Goal: Transaction & Acquisition: Purchase product/service

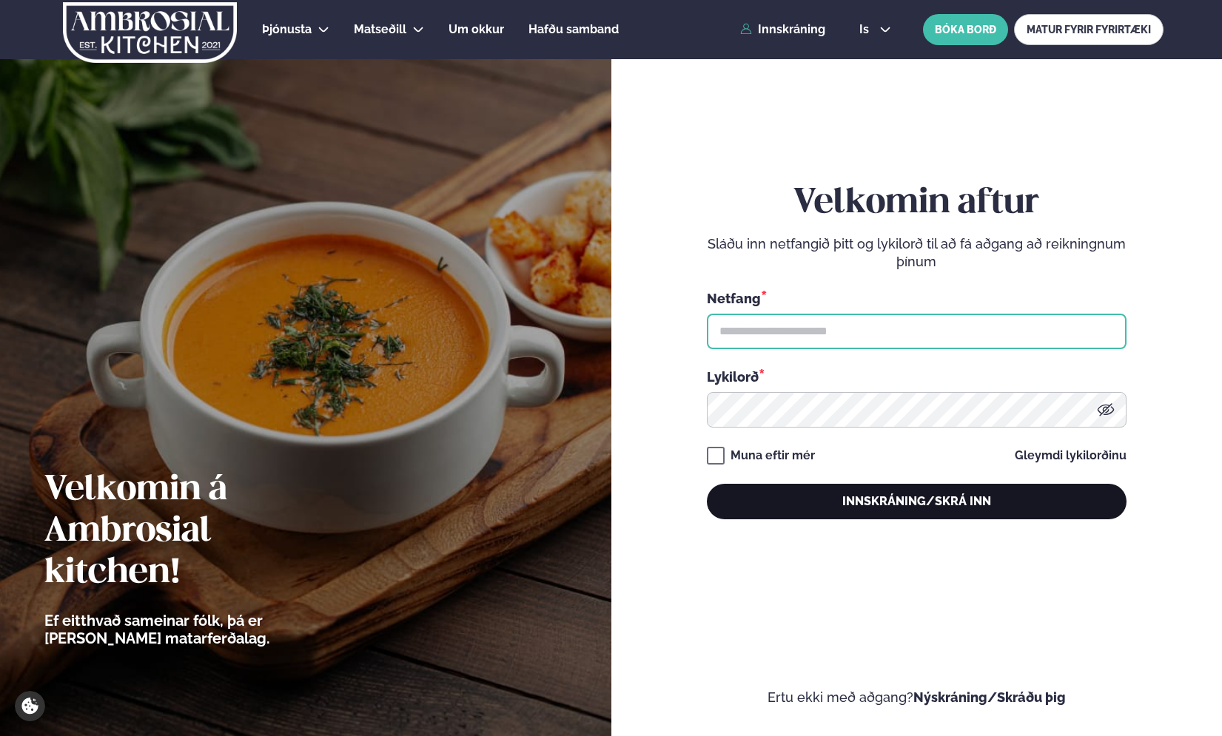
type input "**********"
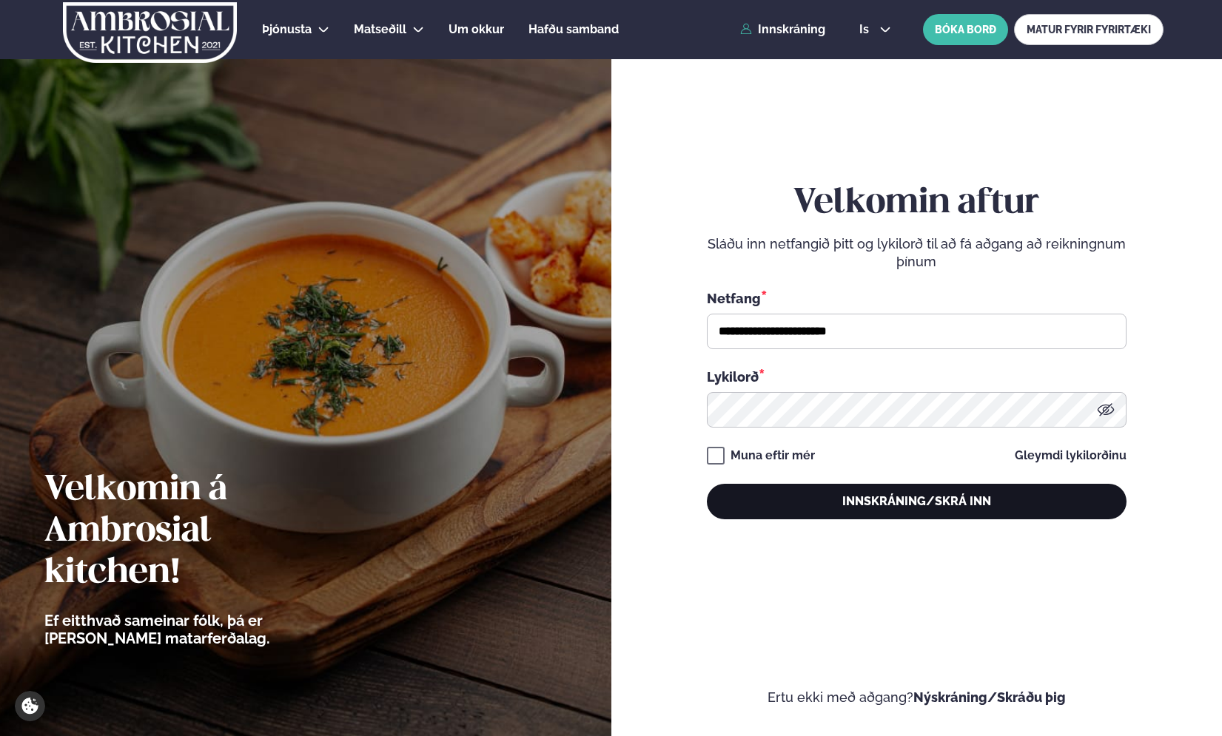
click at [815, 517] on button "Innskráning/Skrá inn" at bounding box center [917, 502] width 420 height 36
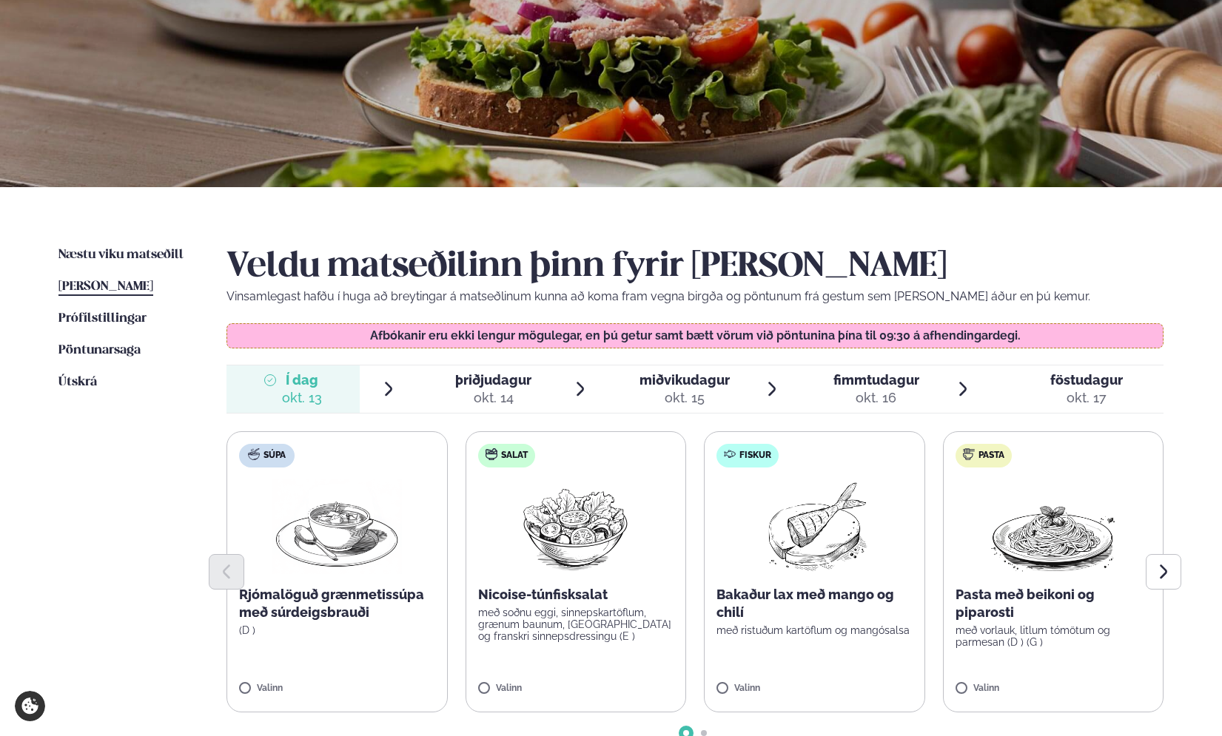
scroll to position [309, 0]
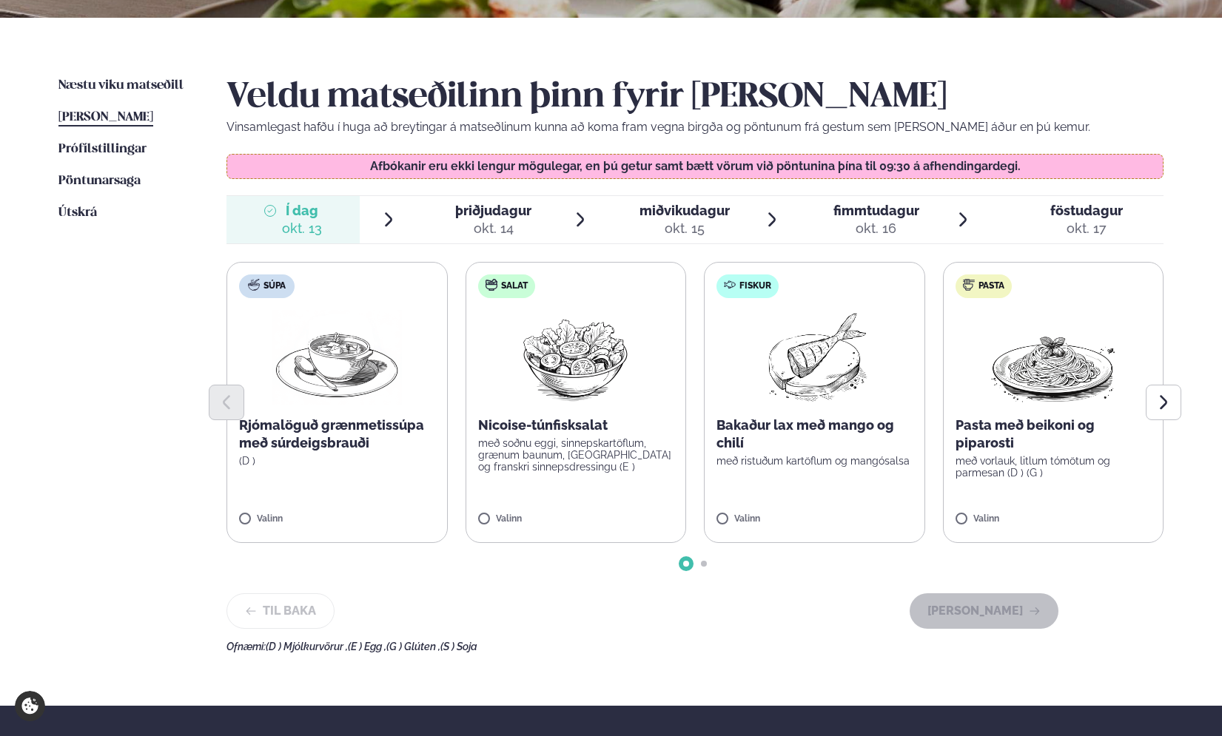
click at [492, 203] on span "þriðjudagur" at bounding box center [493, 211] width 76 height 16
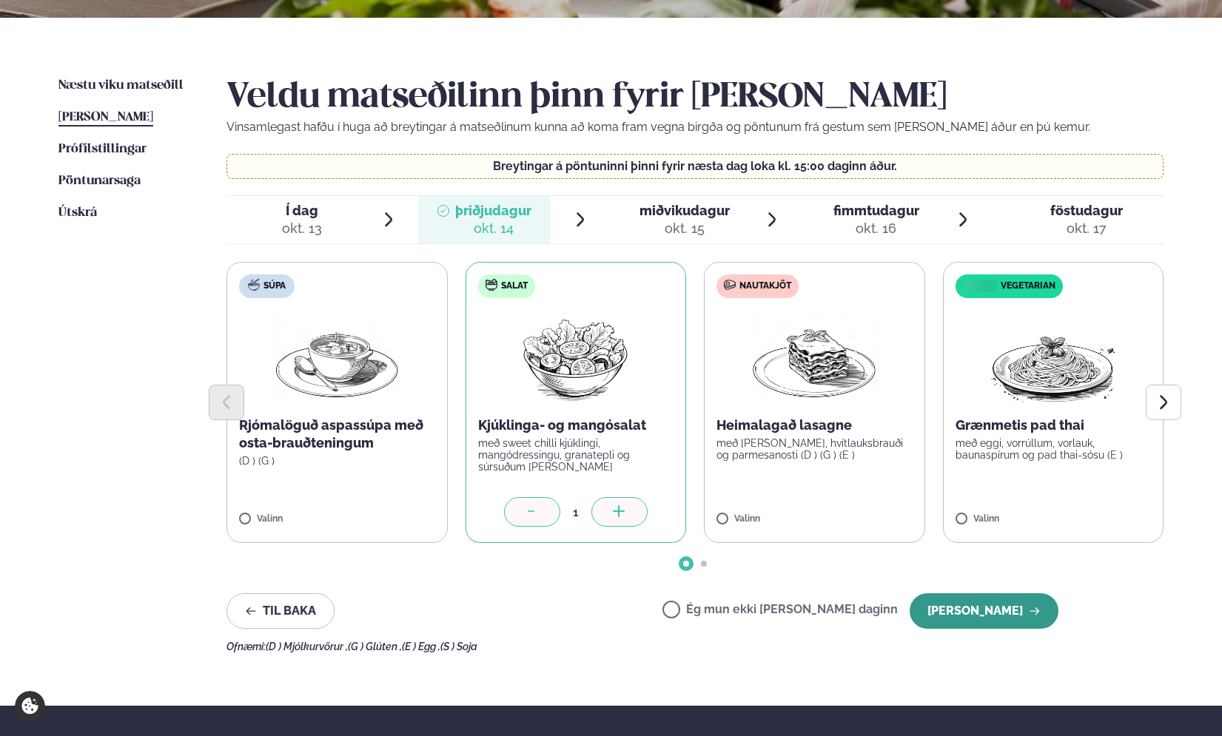
click at [984, 600] on button "[PERSON_NAME]" at bounding box center [984, 612] width 149 height 36
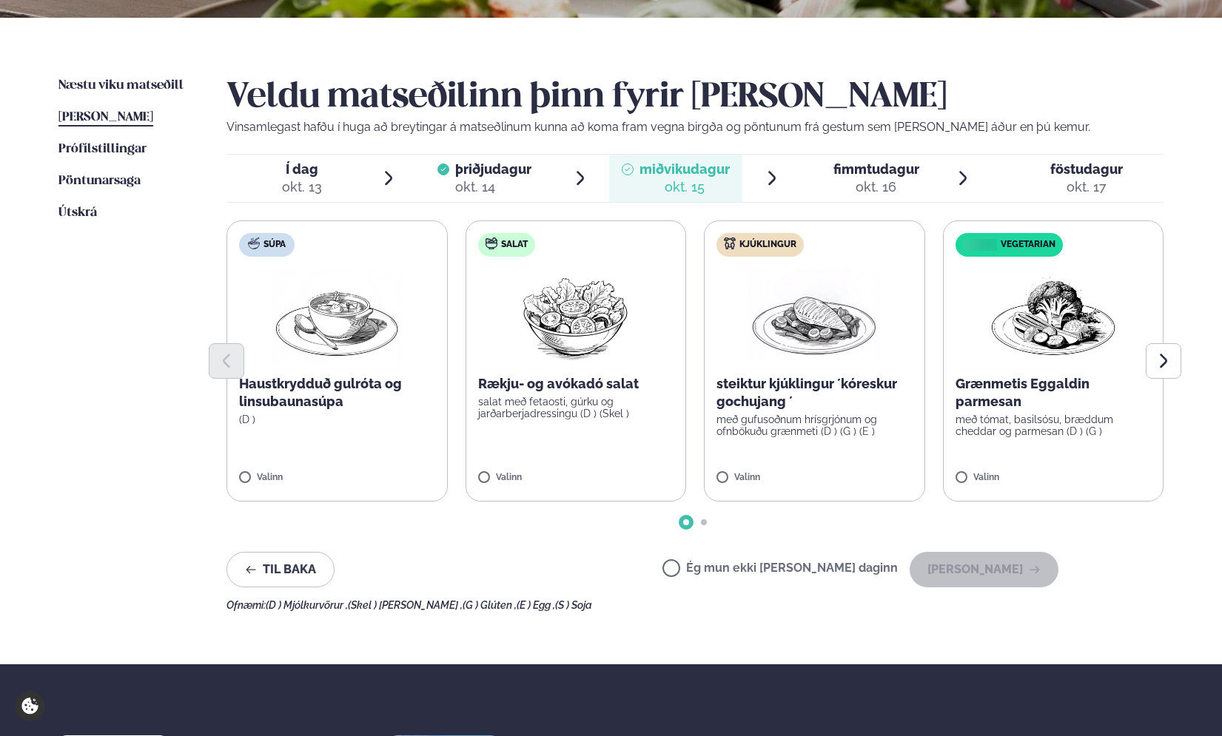
click at [756, 466] on label "Kjúklingur steiktur kjúklingur ´kóreskur gochujang ´ með gufusoðnum hrísgrjónum…" at bounding box center [814, 361] width 221 height 281
click at [998, 577] on button "[PERSON_NAME]" at bounding box center [984, 570] width 149 height 36
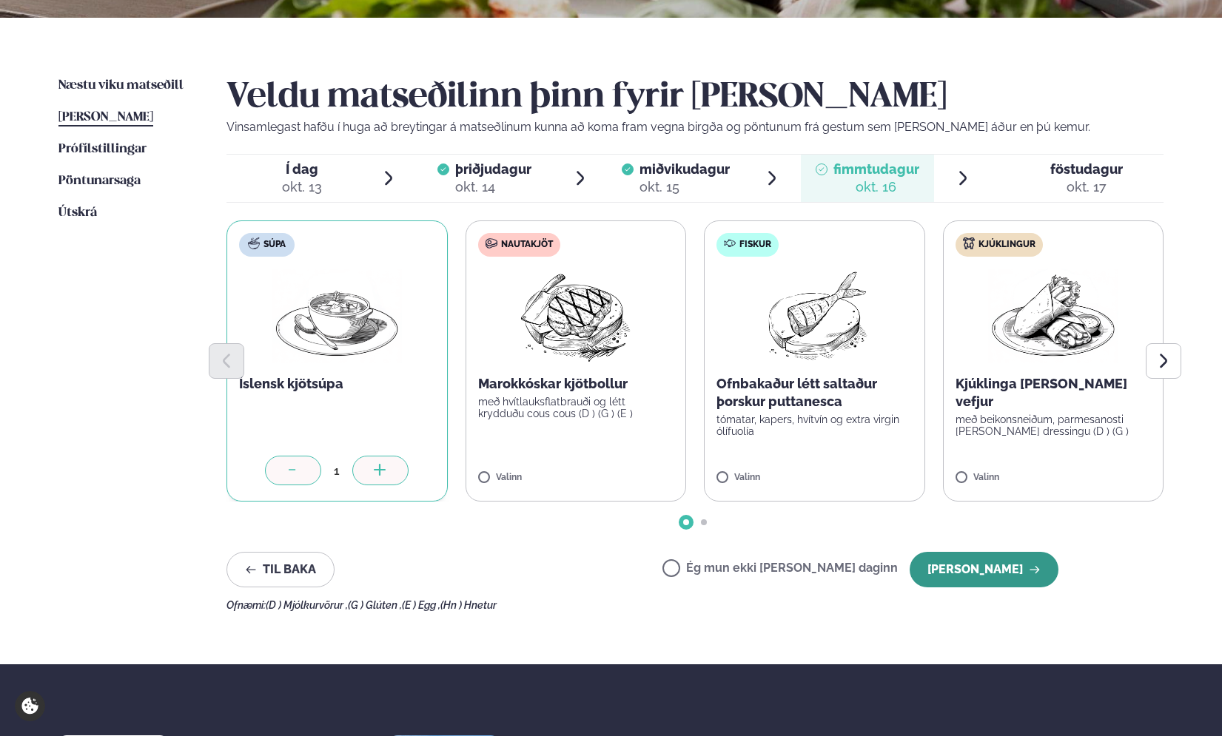
click at [964, 563] on button "[PERSON_NAME]" at bounding box center [984, 570] width 149 height 36
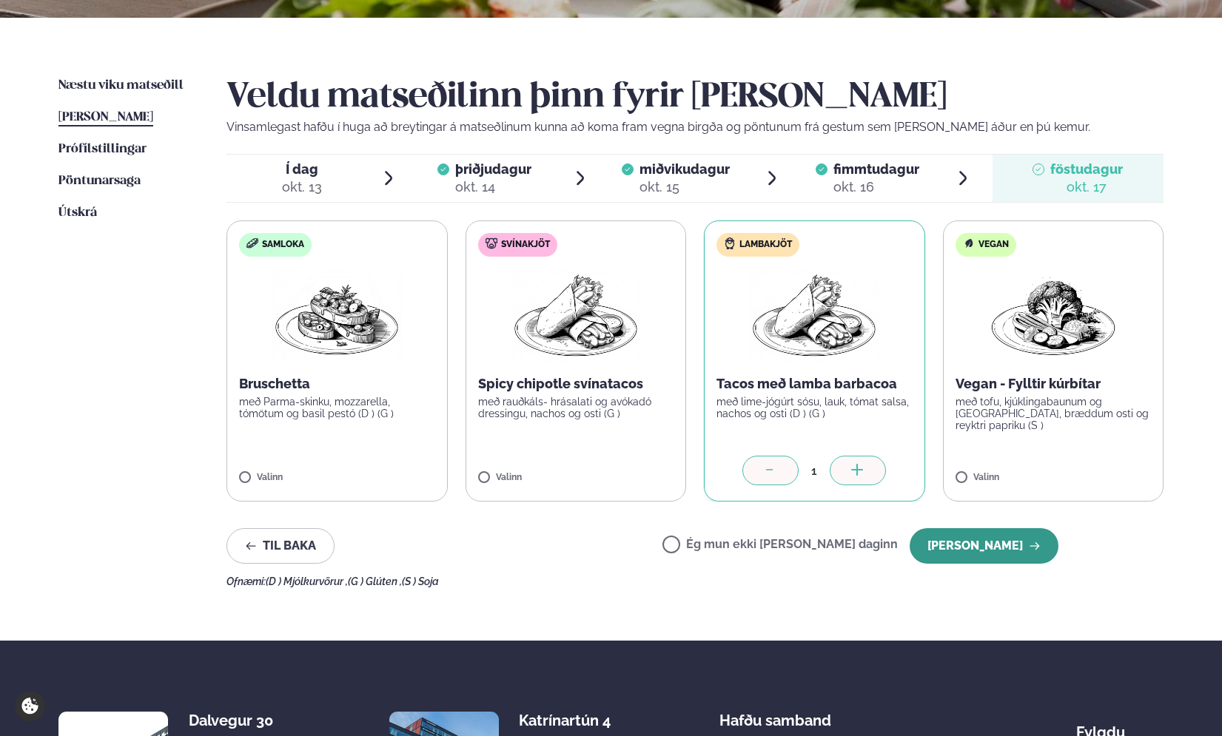
click at [975, 537] on button "[PERSON_NAME]" at bounding box center [984, 546] width 149 height 36
